Goal: Navigation & Orientation: Find specific page/section

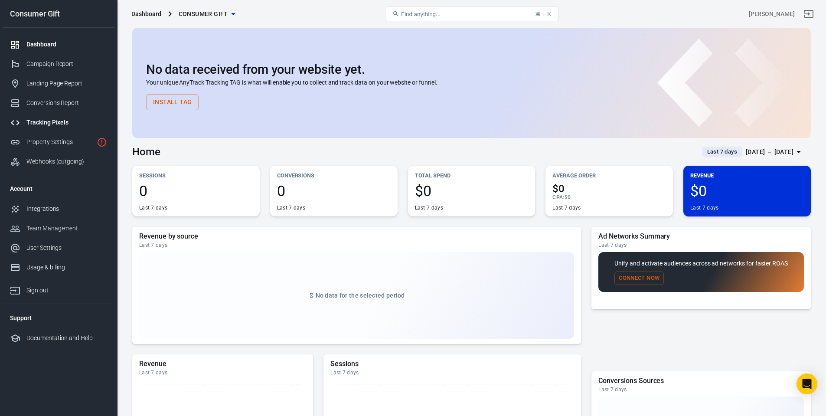
click at [43, 126] on div "Tracking Pixels" at bounding box center [66, 122] width 81 height 9
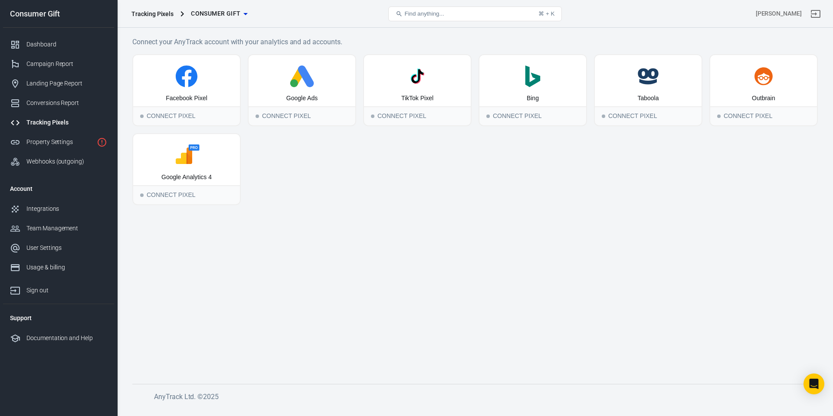
click at [300, 274] on main "Connect your AnyTrack account with your analytics and ad accounts. Facebook Pix…" at bounding box center [474, 202] width 685 height 333
click at [62, 134] on link "Property Settings" at bounding box center [58, 142] width 111 height 20
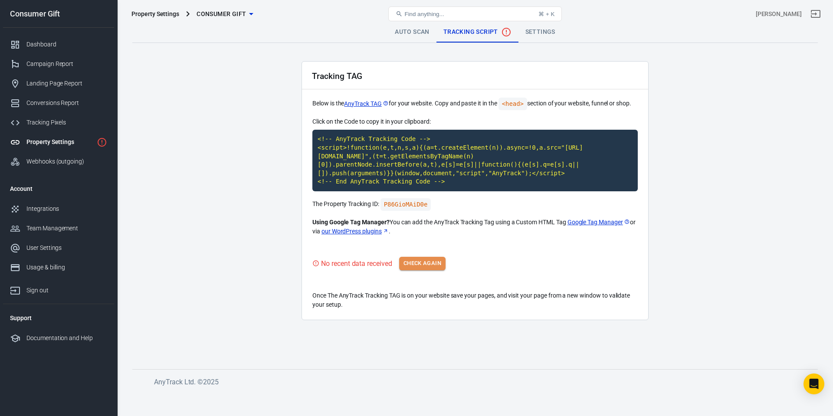
click at [430, 267] on button "Check Again" at bounding box center [422, 263] width 46 height 13
click at [50, 209] on div "Integrations" at bounding box center [66, 208] width 81 height 9
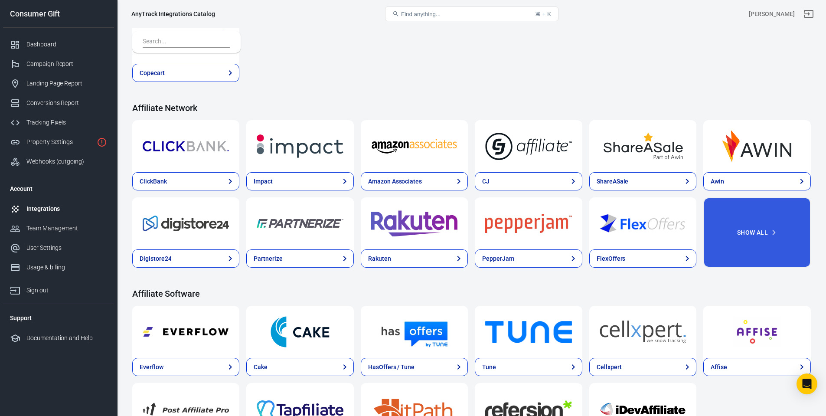
scroll to position [217, 0]
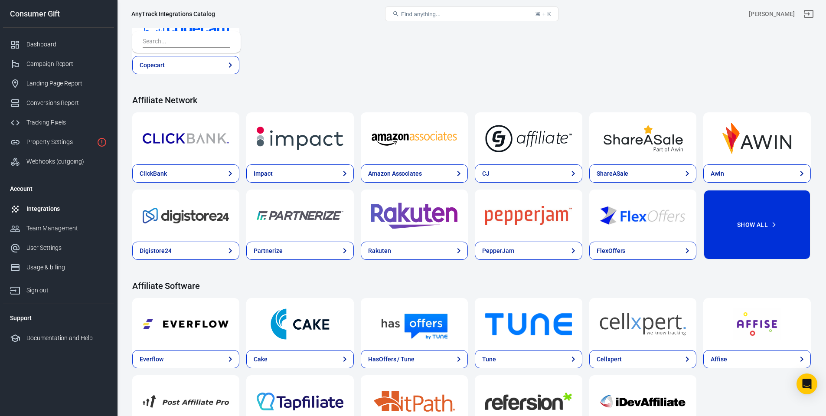
click at [758, 238] on button "Show All" at bounding box center [756, 224] width 107 height 70
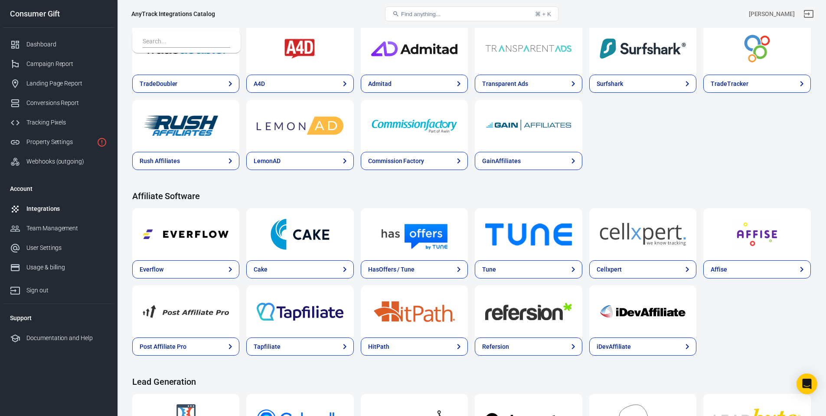
scroll to position [520, 0]
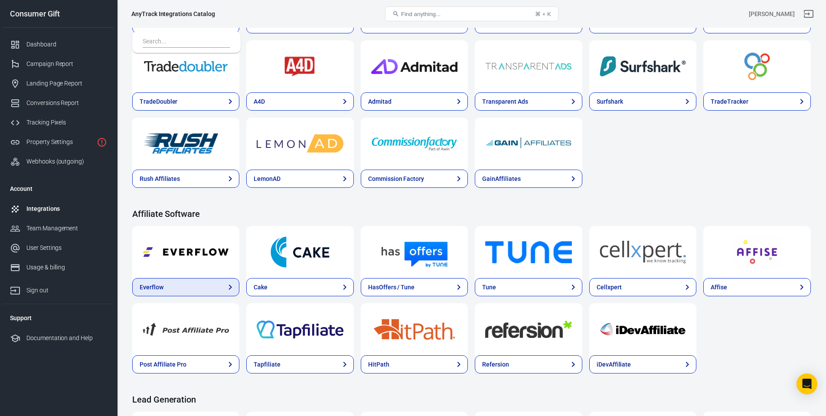
click at [180, 293] on link "Everflow" at bounding box center [185, 287] width 107 height 18
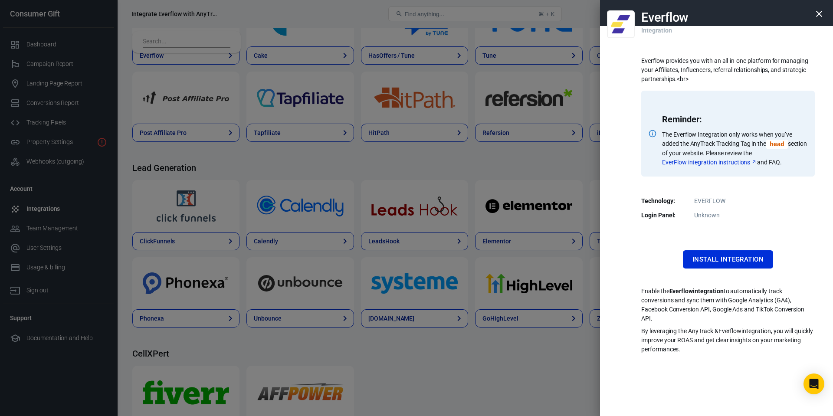
click at [818, 9] on icon "button" at bounding box center [818, 14] width 10 height 10
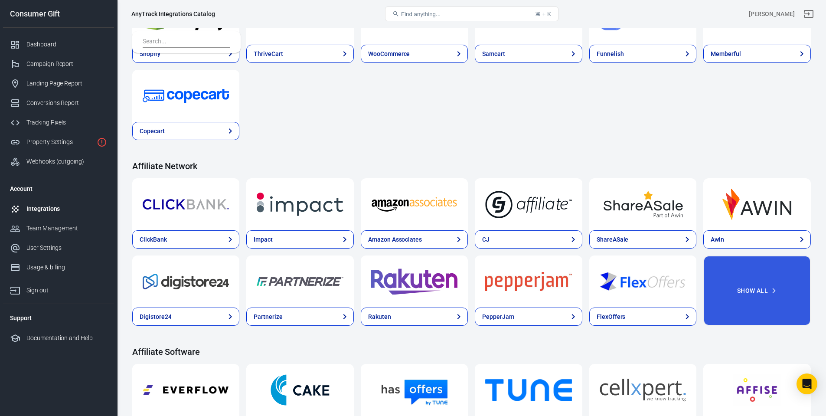
scroll to position [217, 0]
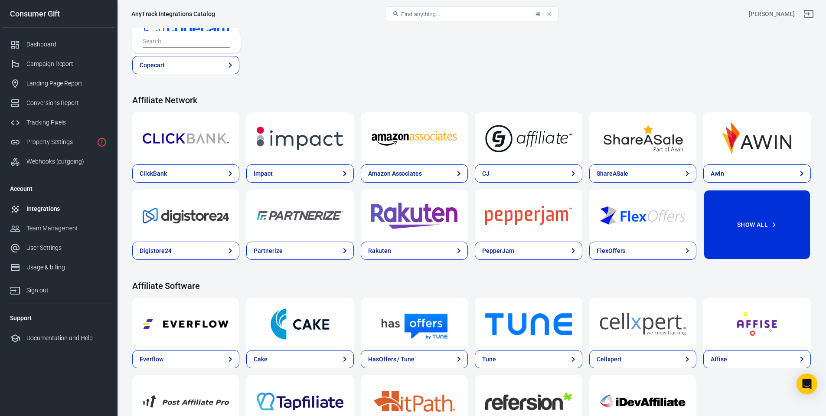
click at [730, 225] on button "Show All" at bounding box center [756, 224] width 107 height 70
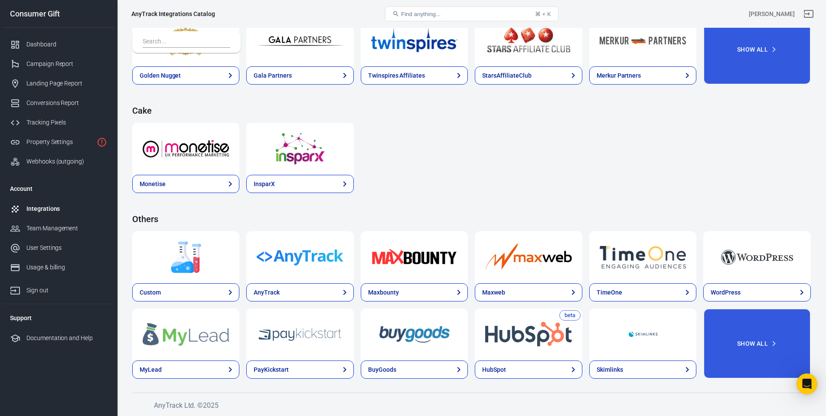
scroll to position [0, 0]
click at [51, 44] on div "Dashboard" at bounding box center [66, 44] width 81 height 9
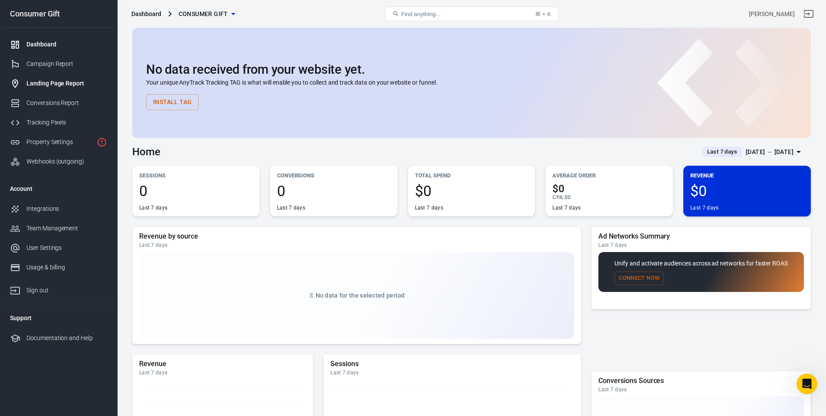
click at [50, 84] on div "Landing Page Report" at bounding box center [66, 83] width 81 height 9
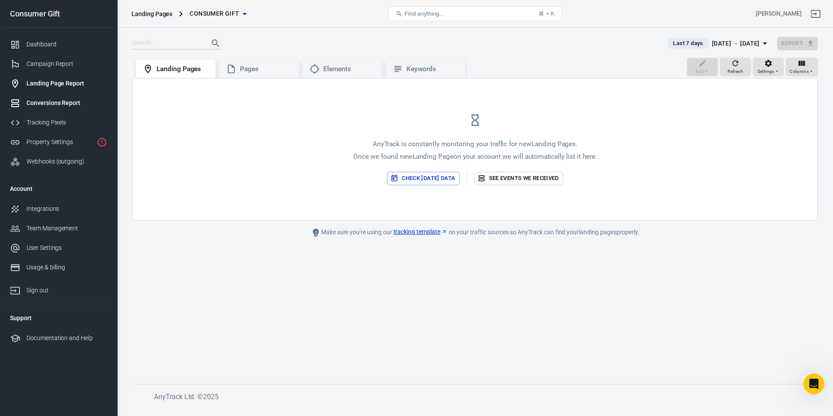
click at [46, 100] on div "Conversions Report" at bounding box center [66, 102] width 81 height 9
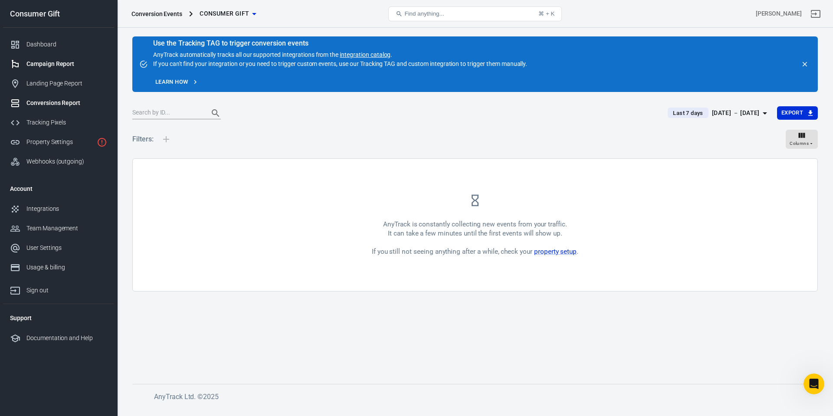
click at [56, 65] on div "Campaign Report" at bounding box center [66, 63] width 81 height 9
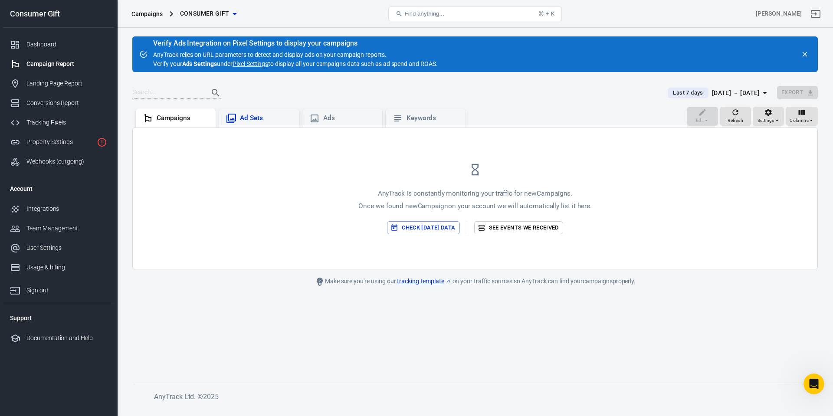
click at [261, 118] on div "Ad Sets" at bounding box center [266, 118] width 52 height 9
click at [340, 122] on div "Ads" at bounding box center [349, 118] width 52 height 9
click at [403, 117] on div "Keywords" at bounding box center [425, 118] width 66 height 10
click at [69, 78] on link "Landing Page Report" at bounding box center [58, 84] width 111 height 20
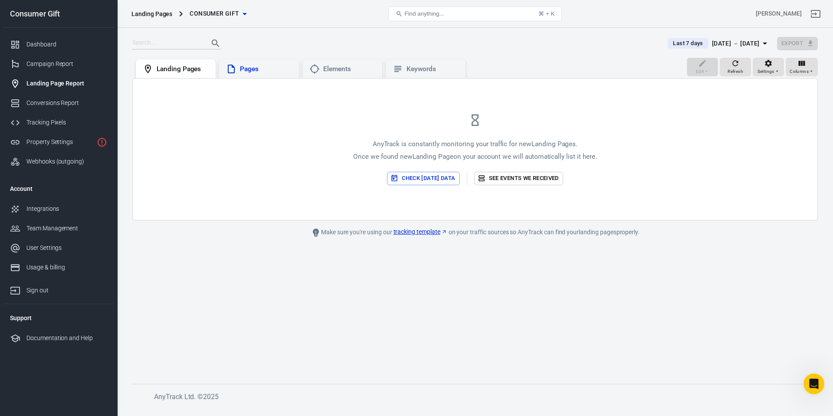
click at [256, 71] on div "Pages" at bounding box center [266, 69] width 52 height 9
click at [332, 76] on div "Elements" at bounding box center [342, 68] width 80 height 19
click at [419, 71] on div "Keywords" at bounding box center [432, 69] width 52 height 9
click at [179, 67] on div "Landing Pages" at bounding box center [183, 69] width 52 height 9
click at [55, 100] on div "Conversions Report" at bounding box center [66, 102] width 81 height 9
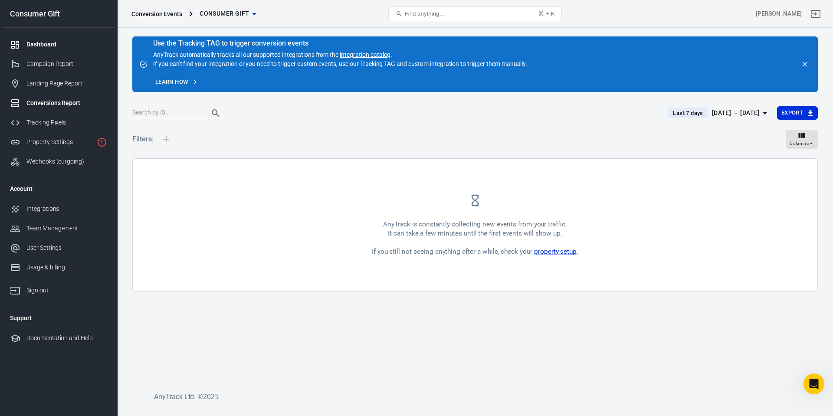
click at [55, 45] on div "Dashboard" at bounding box center [66, 44] width 81 height 9
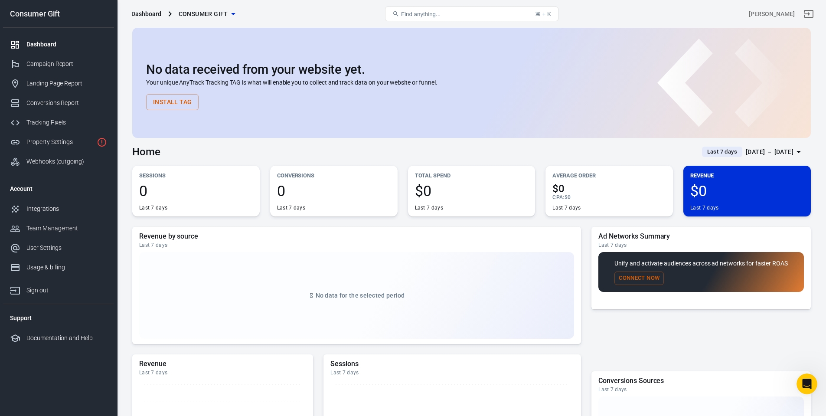
click at [73, 43] on div "Dashboard" at bounding box center [66, 44] width 81 height 9
click at [76, 133] on link "Property Settings" at bounding box center [58, 142] width 111 height 20
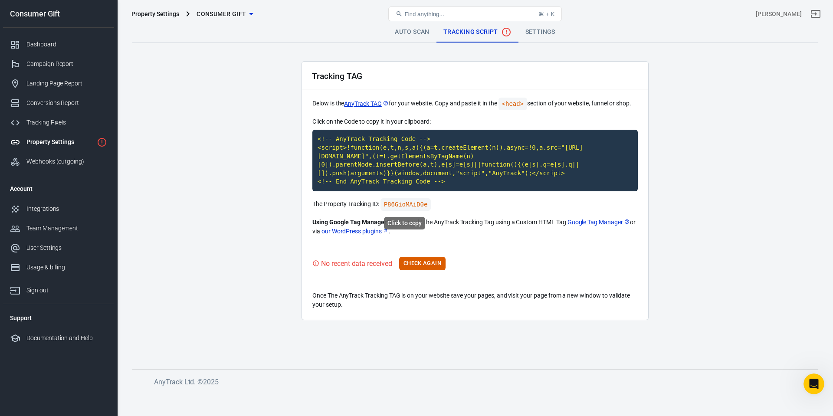
click at [400, 203] on code "P86GioMAiD0e" at bounding box center [405, 204] width 51 height 13
